Goal: Information Seeking & Learning: Learn about a topic

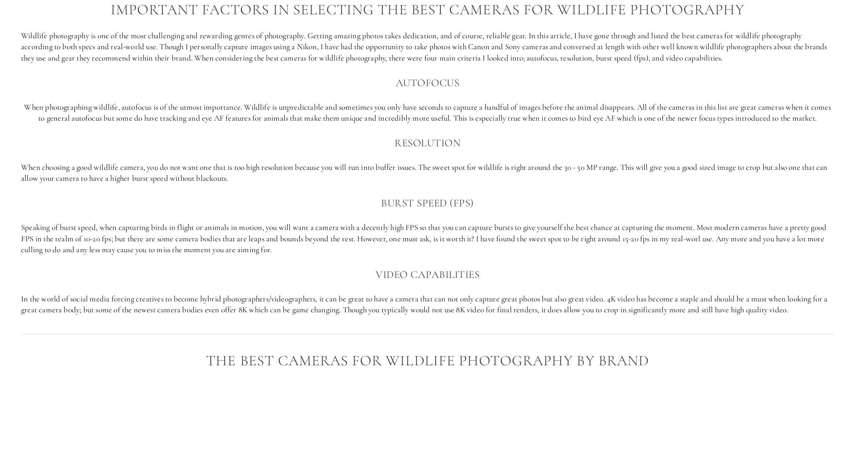
scroll to position [701, 0]
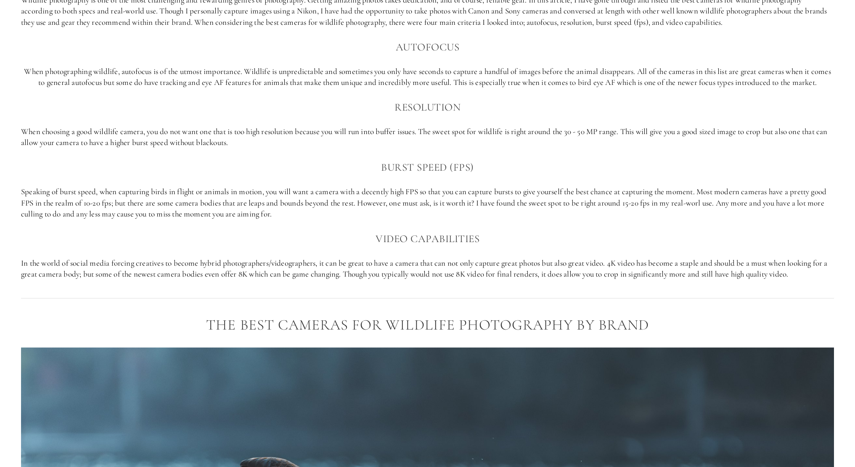
click at [262, 216] on p "Speaking of burst speed, when capturing birds in flight or animals in motion, y…" at bounding box center [427, 203] width 813 height 34
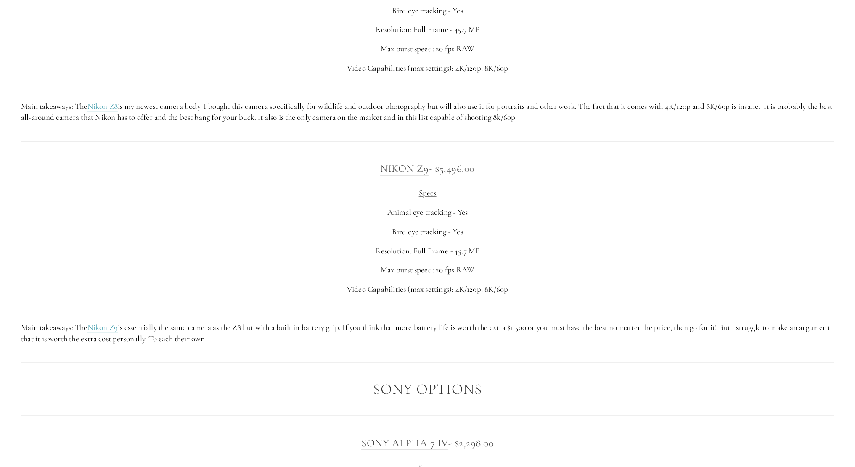
scroll to position [1912, 0]
click at [262, 216] on p "Animal eye tracking - Yes" at bounding box center [427, 213] width 813 height 11
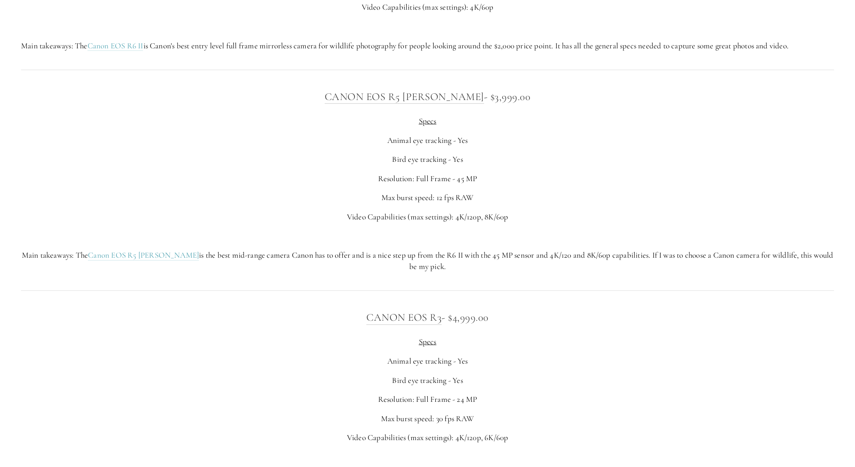
scroll to position [3185, 0]
click at [357, 97] on link "Canon EOS R5 [PERSON_NAME]" at bounding box center [404, 96] width 159 height 13
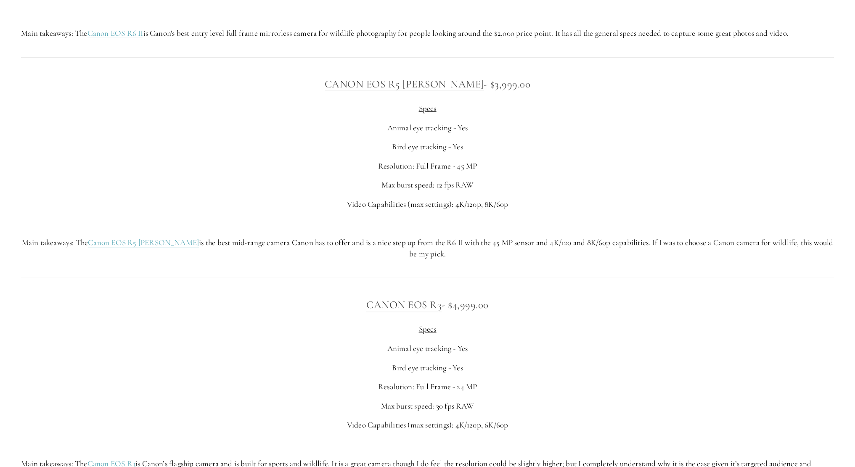
scroll to position [3204, 0]
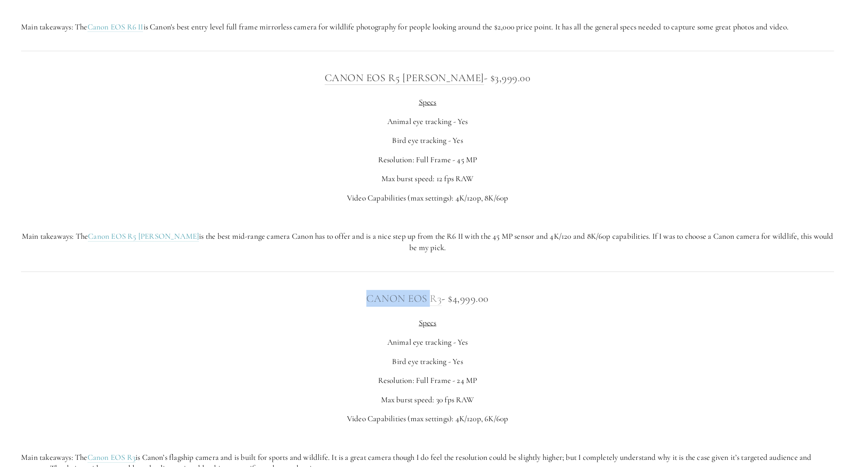
drag, startPoint x: 353, startPoint y: 297, endPoint x: 430, endPoint y: 298, distance: 76.9
click at [430, 298] on h3 "Canon EOS R3 - $4,999.00" at bounding box center [427, 298] width 813 height 17
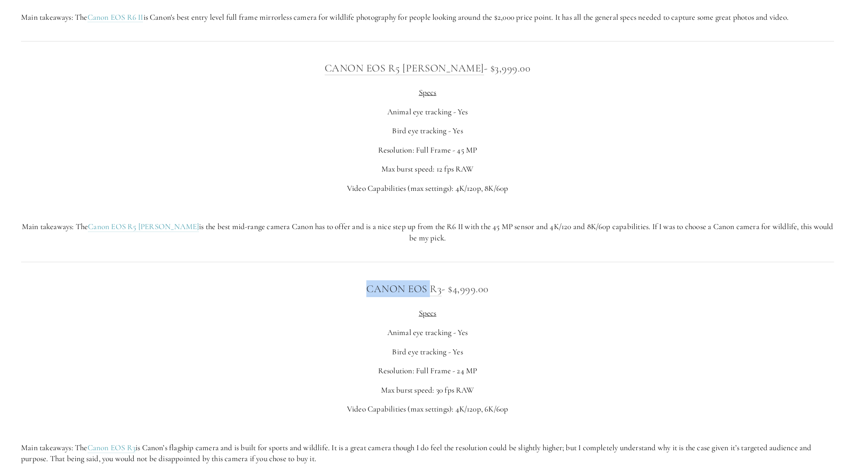
scroll to position [3372, 0]
